Goal: Information Seeking & Learning: Learn about a topic

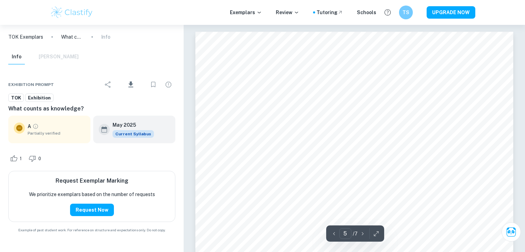
scroll to position [1740, 0]
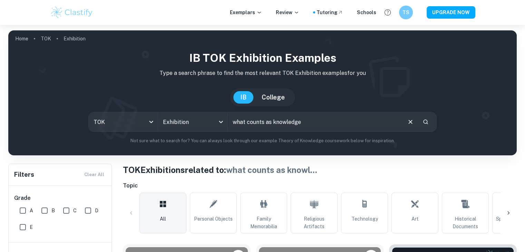
click at [302, 123] on input "what counts as knowledge" at bounding box center [314, 121] width 173 height 19
click at [410, 122] on icon "Clear" at bounding box center [411, 122] width 4 height 4
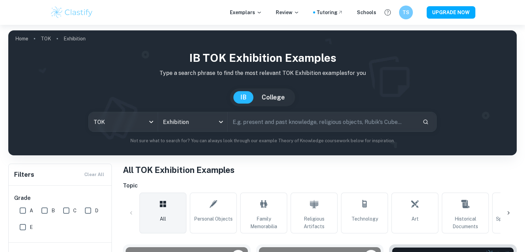
click at [326, 126] on input "text" at bounding box center [322, 121] width 189 height 19
click at [272, 123] on input "sport" at bounding box center [314, 121] width 173 height 19
type input "s"
